Goal: Task Accomplishment & Management: Complete application form

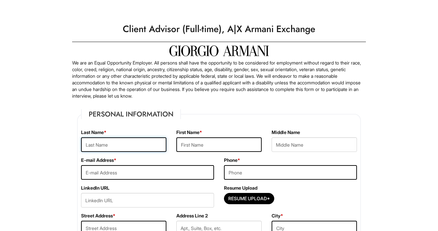
type input "Calubayan"
type input "Alyssa"
type input "[EMAIL_ADDRESS][DOMAIN_NAME]"
type input "[STREET_ADDRESS]"
type input "[GEOGRAPHIC_DATA]"
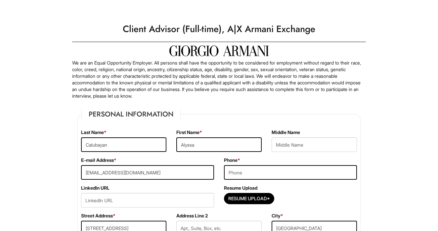
select select "NJ"
type input "08034"
type input "[PERSON_NAME]"
type input "Alyssa"
type input "Calubayan"
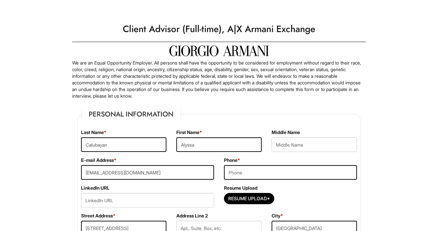
type input "[EMAIL_ADDRESS][DOMAIN_NAME]"
type input "Alyssa"
type input "Calubayan"
type input "[EMAIL_ADDRESS][DOMAIN_NAME]"
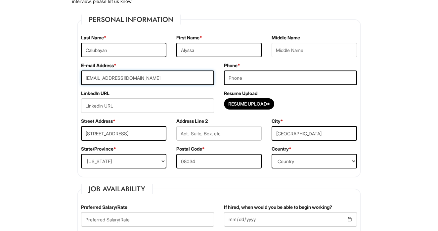
scroll to position [95, 0]
type input "[EMAIL_ADDRESS][DOMAIN_NAME]"
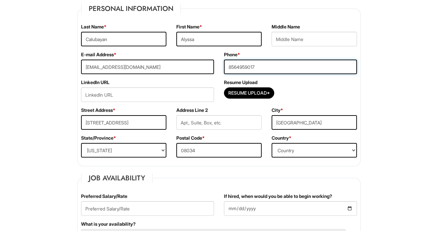
scroll to position [106, 0]
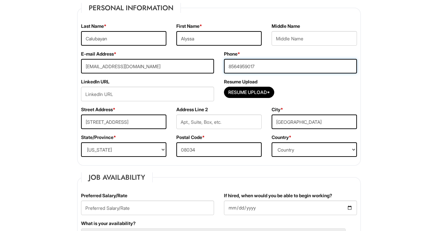
type input "8564959017"
select select "[GEOGRAPHIC_DATA]"
click at [260, 92] on input "Resume Upload*" at bounding box center [249, 92] width 50 height 11
type input "C:\fakepath\Alyssa Resume -3.pdf"
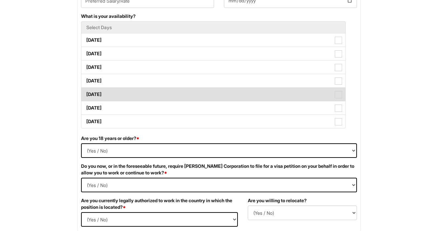
scroll to position [315, 0]
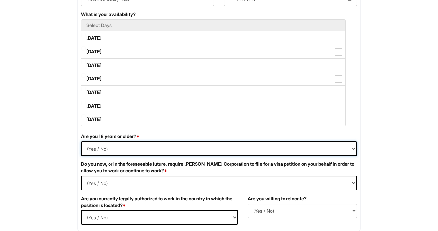
select select "Yes"
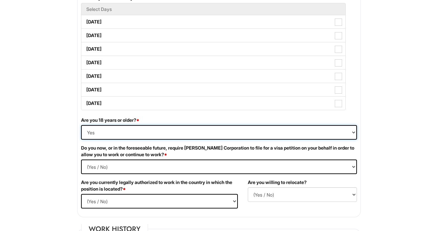
scroll to position [332, 0]
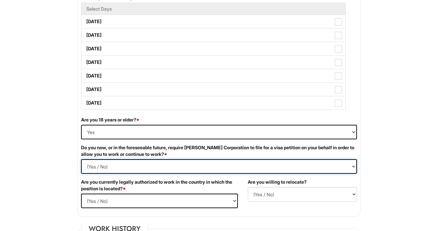
select Required "No"
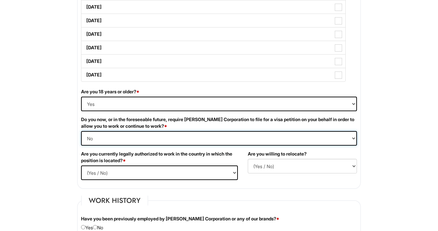
scroll to position [364, 0]
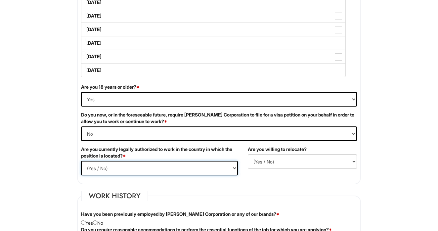
select select "Yes"
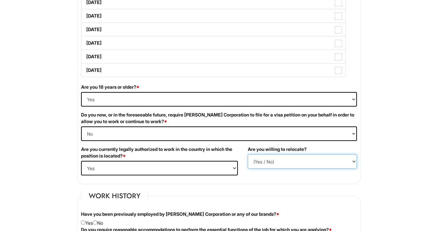
select select "N"
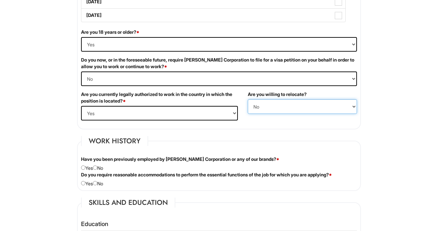
scroll to position [422, 0]
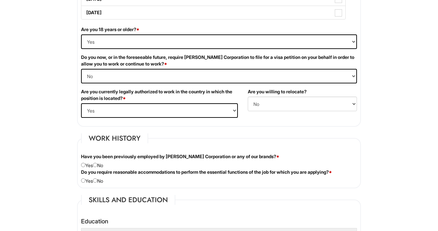
click at [97, 163] on input "radio" at bounding box center [95, 165] width 4 height 4
radio input "true"
click at [97, 178] on input "radio" at bounding box center [95, 180] width 4 height 4
radio input "true"
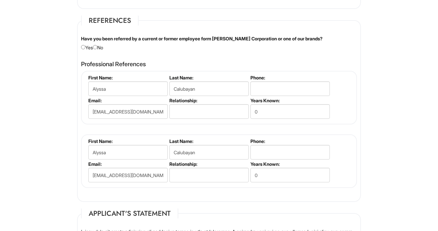
scroll to position [766, 0]
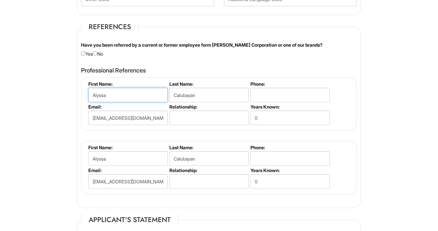
drag, startPoint x: 131, startPoint y: 89, endPoint x: 91, endPoint y: 84, distance: 40.3
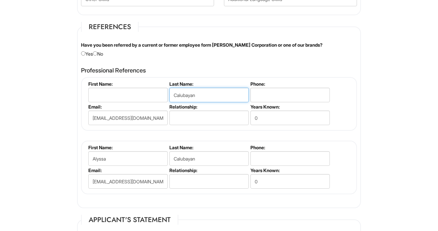
drag, startPoint x: 200, startPoint y: 96, endPoint x: 170, endPoint y: 92, distance: 30.1
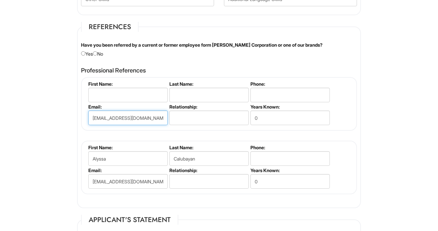
drag, startPoint x: 146, startPoint y: 116, endPoint x: 89, endPoint y: 114, distance: 56.3
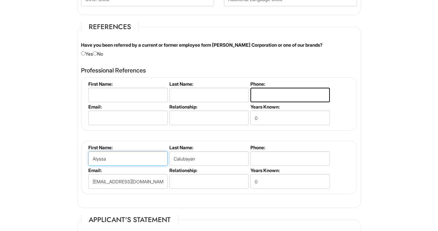
drag, startPoint x: 119, startPoint y: 158, endPoint x: 83, endPoint y: 154, distance: 36.9
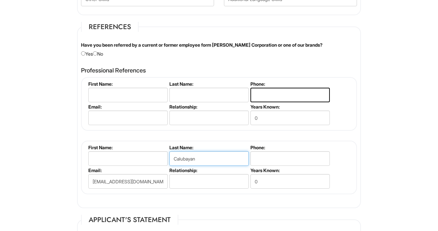
drag, startPoint x: 198, startPoint y: 158, endPoint x: 167, endPoint y: 156, distance: 31.1
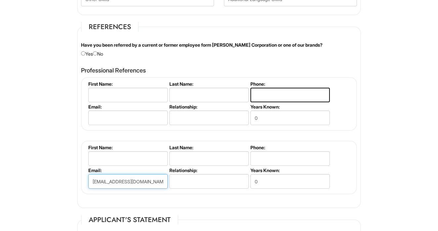
drag, startPoint x: 155, startPoint y: 180, endPoint x: 94, endPoint y: 163, distance: 63.8
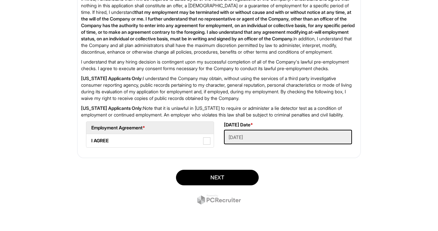
scroll to position [1085, 0]
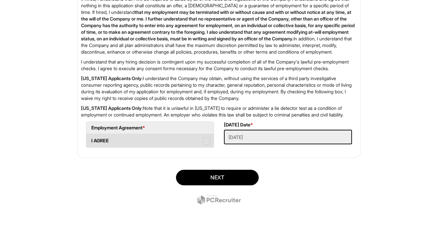
click at [193, 145] on label "I AGREE" at bounding box center [149, 140] width 127 height 13
click at [91, 140] on AGREE "I AGREE" at bounding box center [88, 137] width 4 height 4
checkbox AGREE "true"
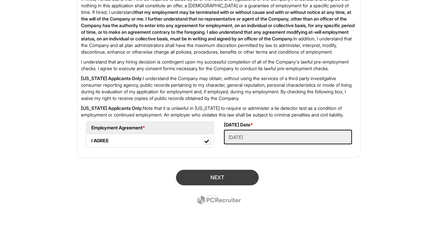
click at [230, 178] on button "Next" at bounding box center [217, 178] width 83 height 16
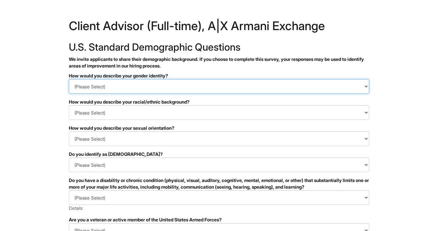
select select "Woman"
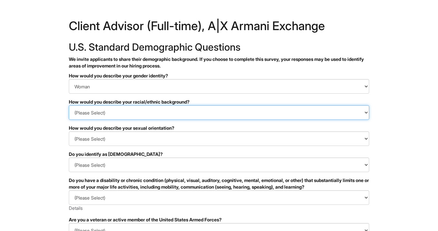
select select "Southeast Asian"
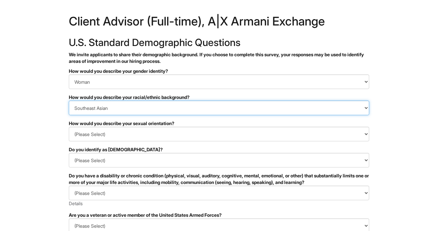
scroll to position [5, 0]
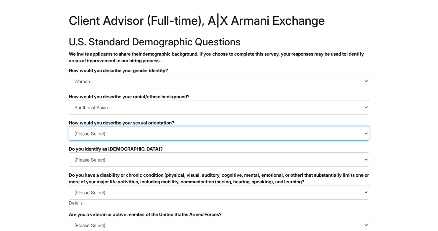
select select "Heterosexual"
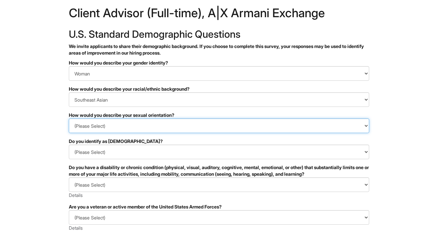
scroll to position [18, 0]
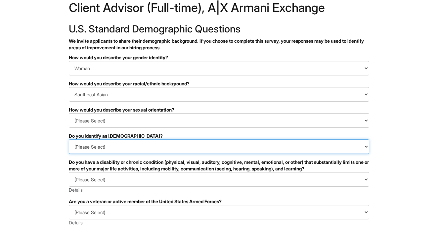
select select "No"
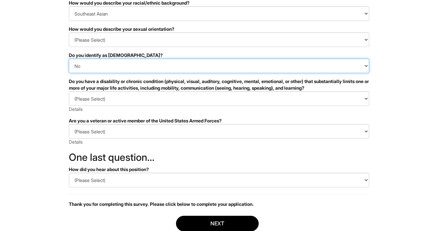
scroll to position [112, 0]
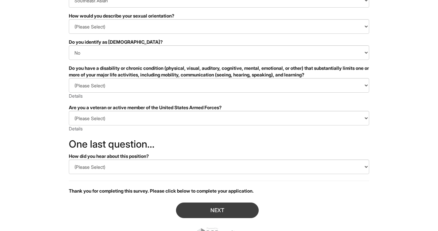
click at [240, 207] on button "Next" at bounding box center [217, 210] width 83 height 16
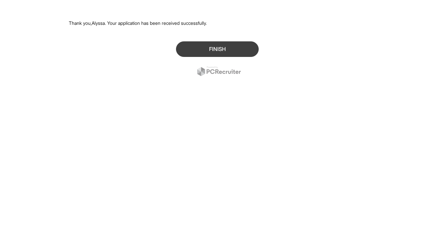
click at [240, 50] on button "Finish" at bounding box center [217, 49] width 83 height 16
